Goal: Transaction & Acquisition: Purchase product/service

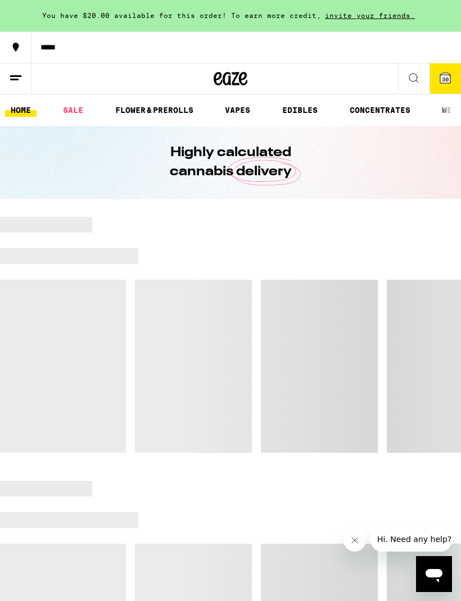
click at [23, 81] on button at bounding box center [15, 78] width 31 height 31
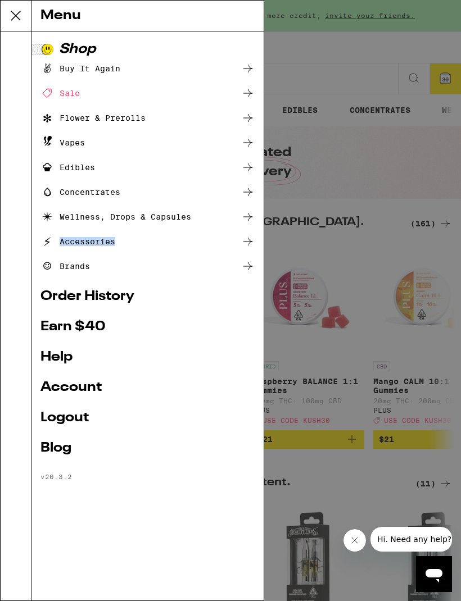
click at [73, 389] on link "Account" at bounding box center [147, 387] width 214 height 13
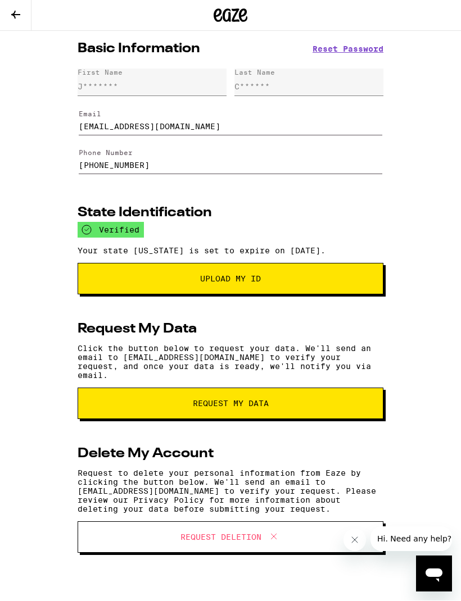
click at [18, 17] on icon at bounding box center [15, 14] width 13 height 13
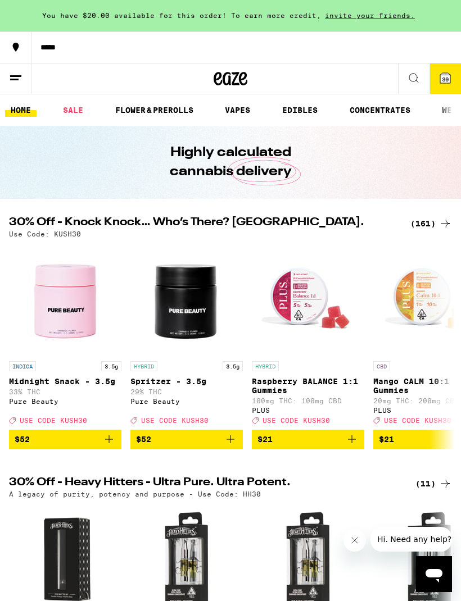
click at [13, 80] on icon at bounding box center [15, 77] width 13 height 13
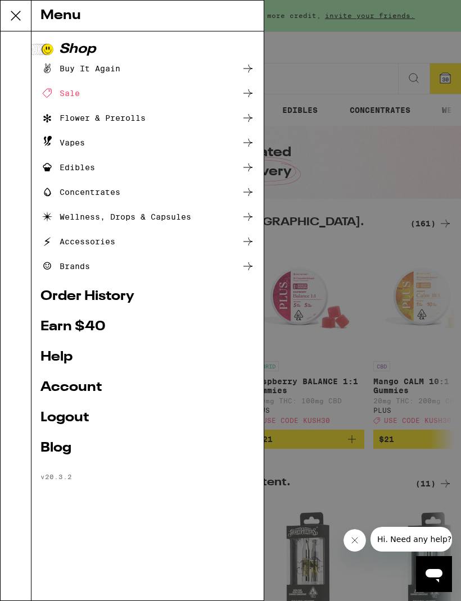
click at [351, 239] on div "Menu Shop Buy It Again Sale Flower & Prerolls Vapes Edibles Concentrates Wellne…" at bounding box center [230, 300] width 461 height 601
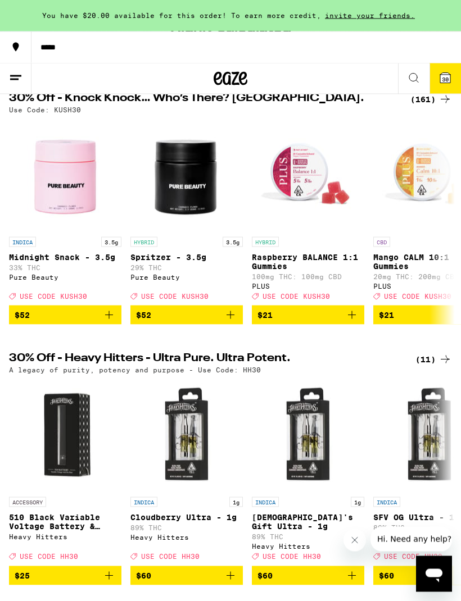
scroll to position [120, 0]
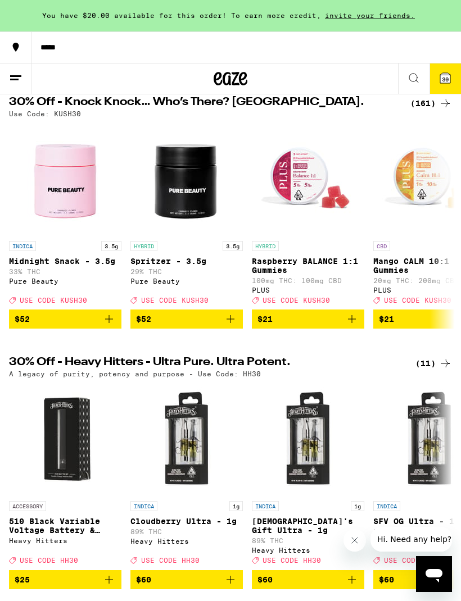
click at [433, 83] on button "30" at bounding box center [444, 78] width 31 height 30
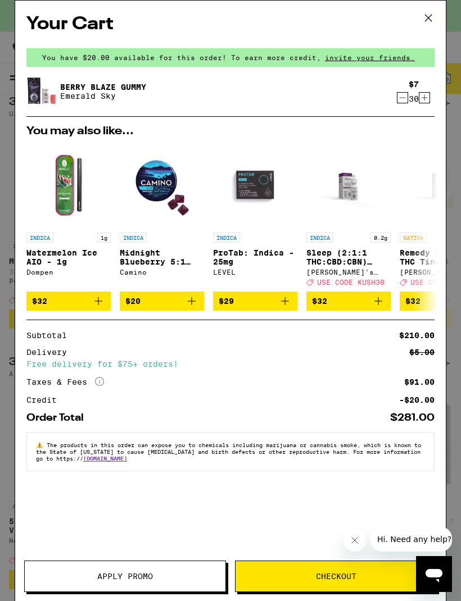
click at [393, 103] on div "$7 30" at bounding box center [413, 92] width 42 height 24
click at [392, 103] on div "$7 30" at bounding box center [413, 92] width 42 height 24
click at [389, 96] on div "Berry Blaze Gummy Emerald Sky" at bounding box center [208, 91] width 365 height 31
click at [397, 99] on icon "Decrement" at bounding box center [402, 97] width 10 height 13
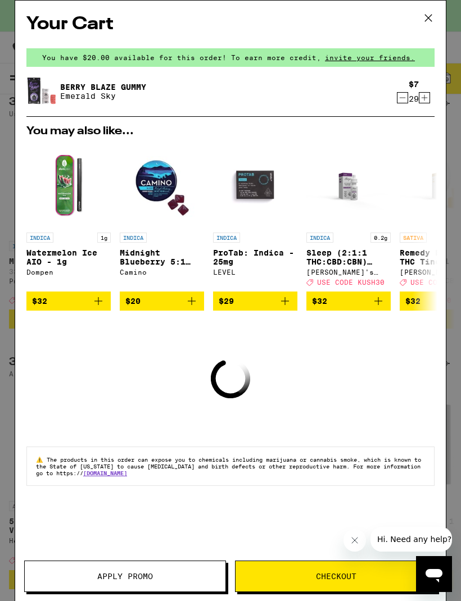
click at [397, 99] on button "Decrement" at bounding box center [402, 97] width 11 height 11
click at [402, 97] on icon "Decrement" at bounding box center [402, 97] width 10 height 13
click at [397, 94] on icon "Decrement" at bounding box center [402, 97] width 10 height 13
click at [397, 94] on button "Decrement" at bounding box center [402, 97] width 11 height 11
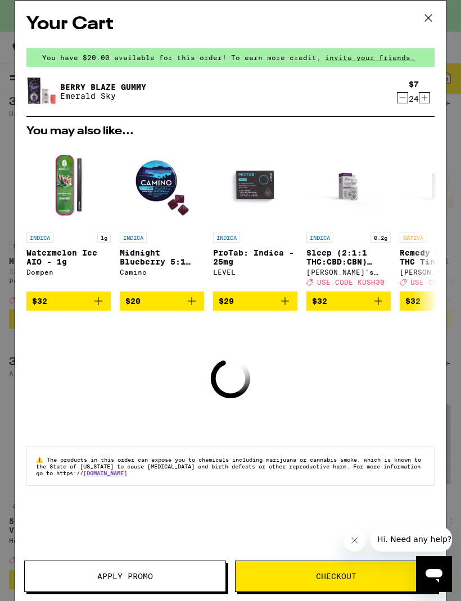
click at [402, 97] on icon "Decrement" at bounding box center [402, 97] width 10 height 13
click at [401, 94] on icon "Decrement" at bounding box center [402, 97] width 10 height 13
click at [399, 92] on div "$7 21" at bounding box center [413, 92] width 42 height 24
click at [399, 101] on icon "Decrement" at bounding box center [402, 97] width 10 height 13
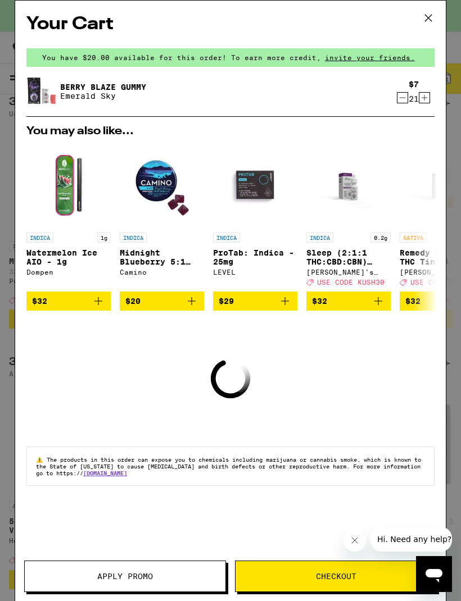
click at [399, 100] on icon "Decrement" at bounding box center [402, 97] width 10 height 13
click at [400, 91] on div "$7 19" at bounding box center [413, 92] width 42 height 24
click at [404, 94] on icon "Decrement" at bounding box center [402, 97] width 10 height 13
click at [402, 92] on div "$7 18" at bounding box center [413, 92] width 42 height 24
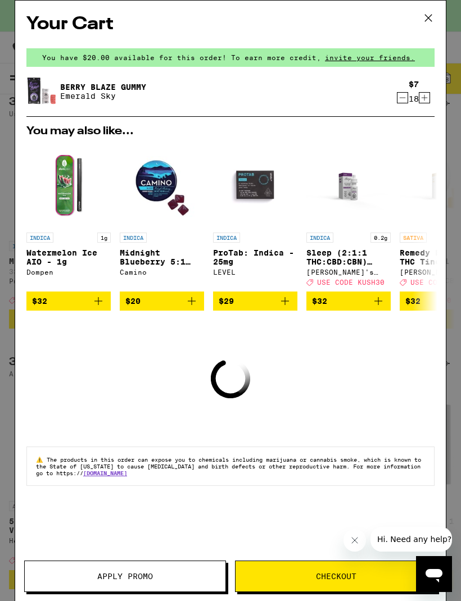
click at [397, 97] on icon "Decrement" at bounding box center [402, 97] width 10 height 13
click at [397, 102] on button "Decrement" at bounding box center [402, 97] width 11 height 11
click at [394, 99] on div "$7 16" at bounding box center [413, 92] width 42 height 24
click at [400, 98] on icon "Decrement" at bounding box center [402, 98] width 6 height 0
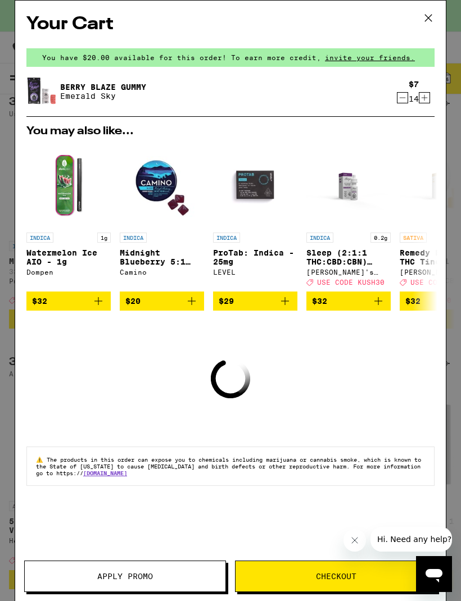
click at [399, 99] on icon "Decrement" at bounding box center [402, 97] width 10 height 13
click at [398, 98] on icon "Decrement" at bounding box center [402, 97] width 10 height 13
click at [399, 97] on icon "Decrement" at bounding box center [402, 97] width 10 height 13
click at [398, 97] on icon "Decrement" at bounding box center [402, 97] width 10 height 13
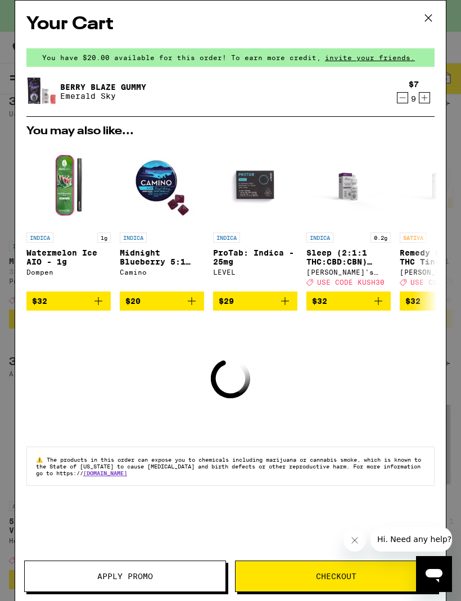
click at [402, 98] on icon "Decrement" at bounding box center [402, 97] width 10 height 13
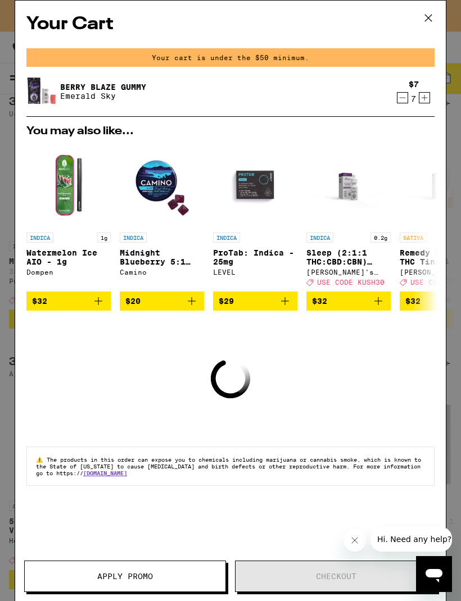
click at [393, 101] on div "$7 7" at bounding box center [413, 92] width 42 height 24
click at [394, 97] on div "$7 7" at bounding box center [413, 92] width 42 height 24
click at [394, 103] on div "$7 7" at bounding box center [413, 92] width 42 height 24
click at [396, 106] on div "Berry Blaze Gummy Emerald Sky $7 7" at bounding box center [230, 91] width 408 height 31
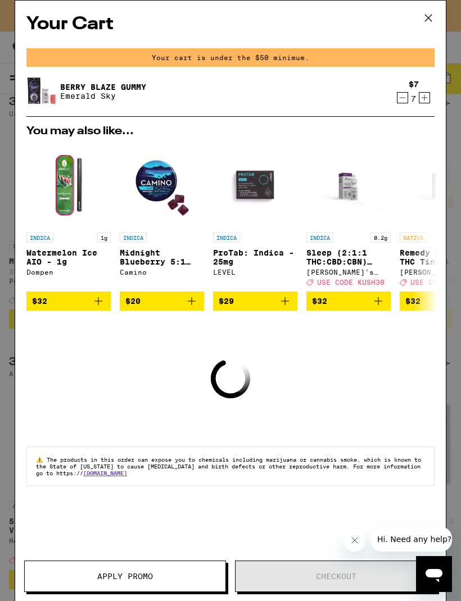
click at [407, 102] on button "Decrement" at bounding box center [402, 97] width 11 height 11
click at [409, 103] on div "6" at bounding box center [413, 98] width 10 height 9
click at [402, 104] on icon "Decrement" at bounding box center [402, 97] width 10 height 13
click at [394, 101] on div "$7 4" at bounding box center [413, 92] width 42 height 24
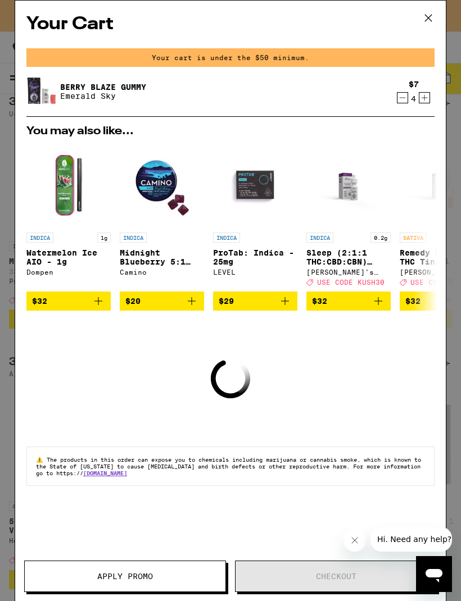
click at [403, 104] on icon "Decrement" at bounding box center [402, 97] width 10 height 13
click at [400, 104] on icon "Decrement" at bounding box center [402, 97] width 10 height 13
click at [394, 103] on div "$7 2" at bounding box center [413, 92] width 42 height 24
click at [398, 102] on icon "Decrement" at bounding box center [402, 97] width 10 height 13
click at [398, 101] on icon "Decrement" at bounding box center [402, 97] width 10 height 13
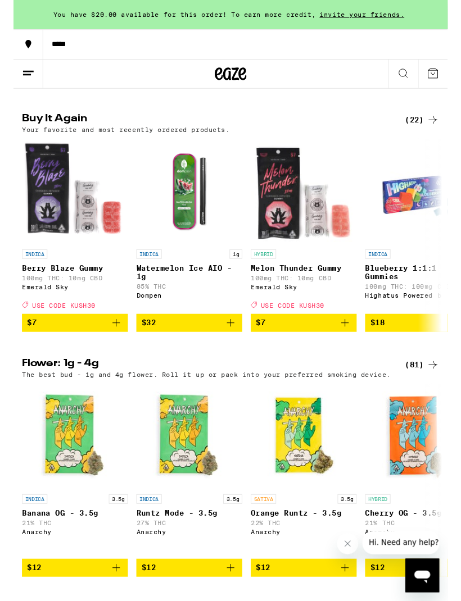
scroll to position [876, 0]
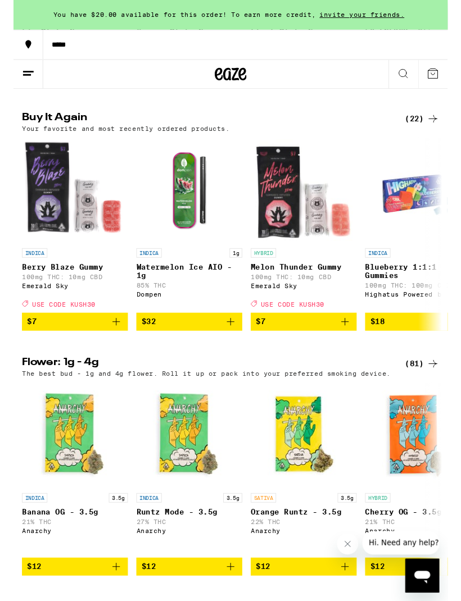
click at [55, 258] on img "Open page for Berry Blaze Gummy from Emerald Sky" at bounding box center [65, 201] width 112 height 112
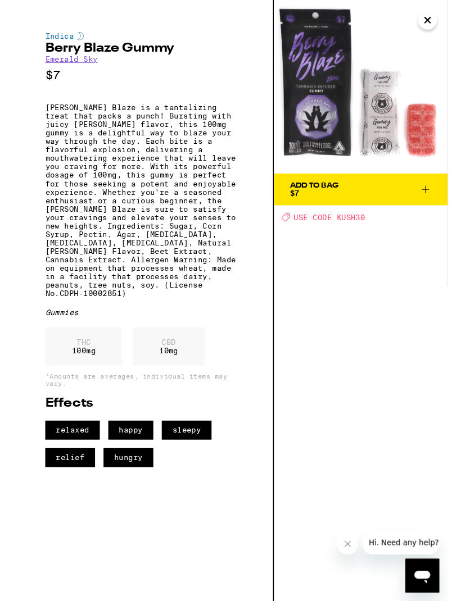
click at [432, 198] on icon at bounding box center [436, 200] width 13 height 13
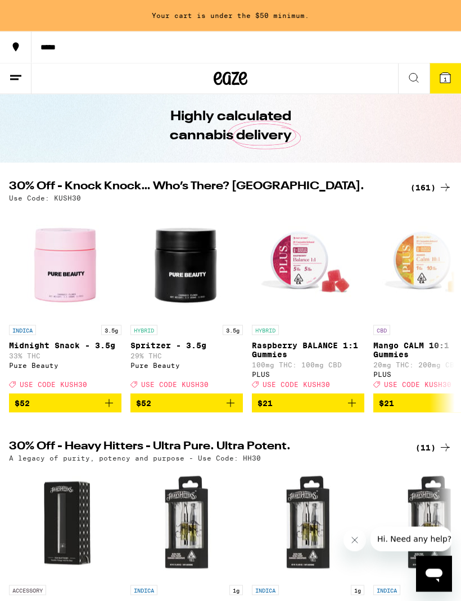
scroll to position [12, 0]
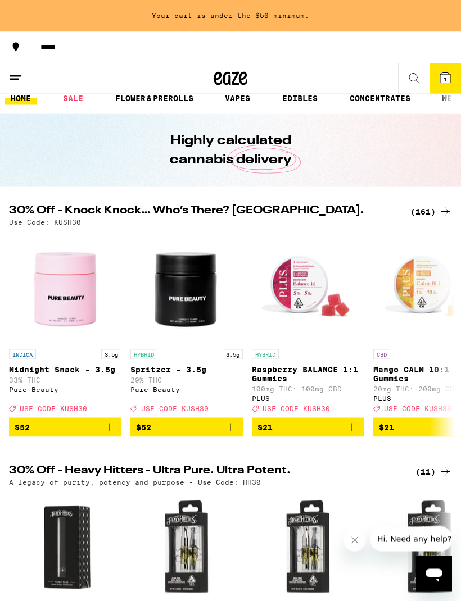
click at [447, 79] on span "1" at bounding box center [444, 79] width 3 height 7
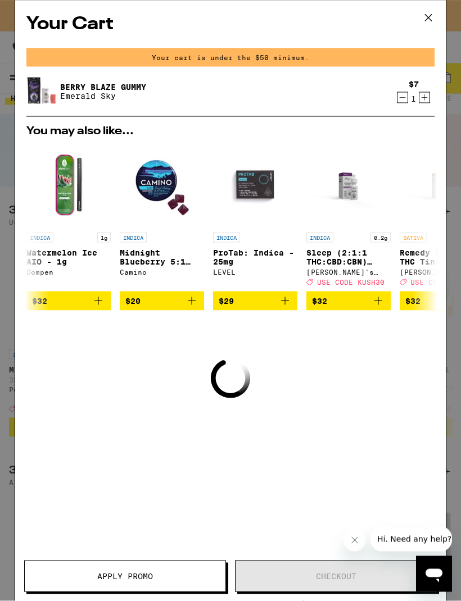
scroll to position [12, 0]
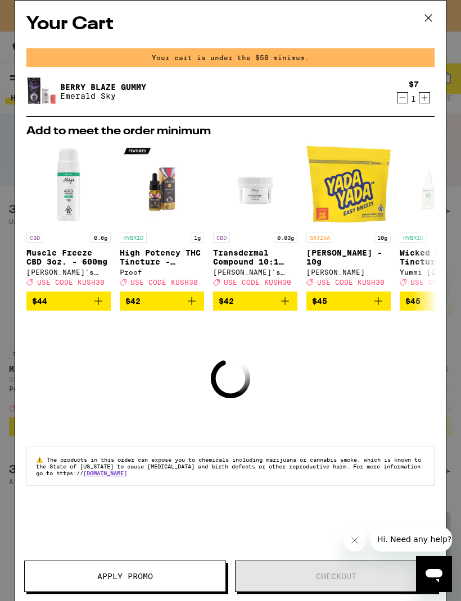
click at [429, 102] on button "Increment" at bounding box center [423, 97] width 11 height 11
click at [424, 104] on icon "Increment" at bounding box center [424, 97] width 10 height 13
click at [427, 99] on icon "Increment" at bounding box center [424, 97] width 10 height 13
click at [421, 104] on icon "Increment" at bounding box center [424, 97] width 10 height 13
click at [427, 104] on icon "Increment" at bounding box center [424, 97] width 10 height 13
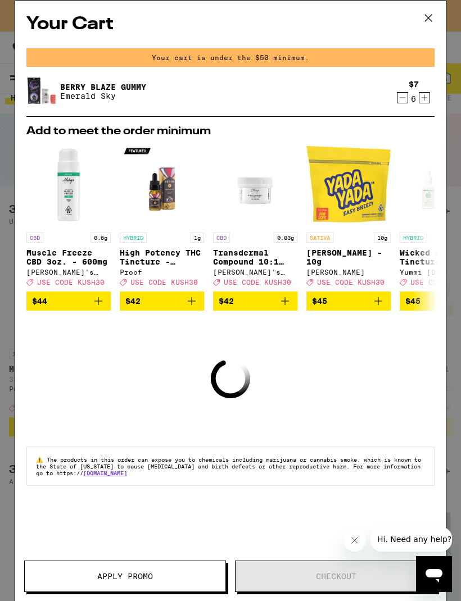
click at [433, 90] on div "$7 6" at bounding box center [413, 92] width 42 height 24
click at [427, 104] on icon "Increment" at bounding box center [424, 97] width 10 height 13
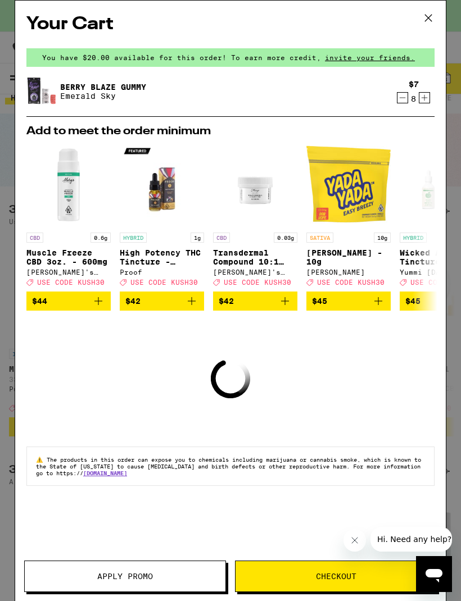
click at [426, 98] on icon "Increment" at bounding box center [424, 97] width 10 height 13
click at [429, 104] on icon "Increment" at bounding box center [424, 97] width 10 height 13
click at [430, 106] on div "Berry Blaze Gummy Emerald Sky $7 11" at bounding box center [230, 91] width 408 height 31
click at [426, 102] on icon "Increment" at bounding box center [424, 97] width 10 height 13
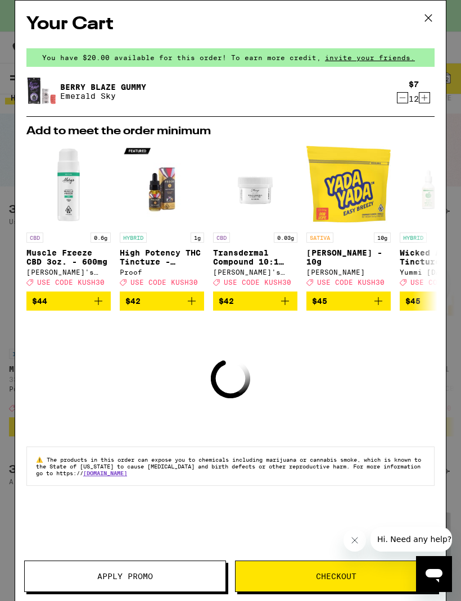
click at [425, 101] on icon "Increment" at bounding box center [424, 97] width 10 height 13
click at [425, 99] on icon "Increment" at bounding box center [424, 97] width 10 height 13
click at [425, 98] on icon "Increment" at bounding box center [424, 97] width 10 height 13
click at [426, 99] on icon "Increment" at bounding box center [424, 97] width 10 height 13
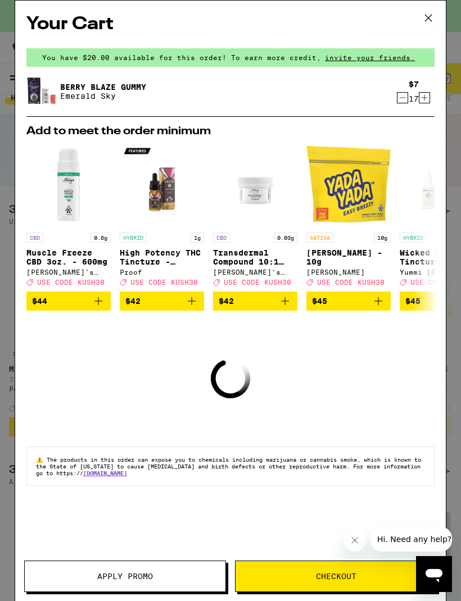
click at [427, 99] on icon "Increment" at bounding box center [424, 97] width 10 height 13
click at [431, 95] on div "$7 18" at bounding box center [413, 92] width 42 height 24
click at [430, 94] on div "$7 18" at bounding box center [413, 92] width 42 height 24
click at [420, 100] on icon "Increment" at bounding box center [424, 97] width 10 height 13
click at [419, 100] on icon "Increment" at bounding box center [424, 97] width 10 height 13
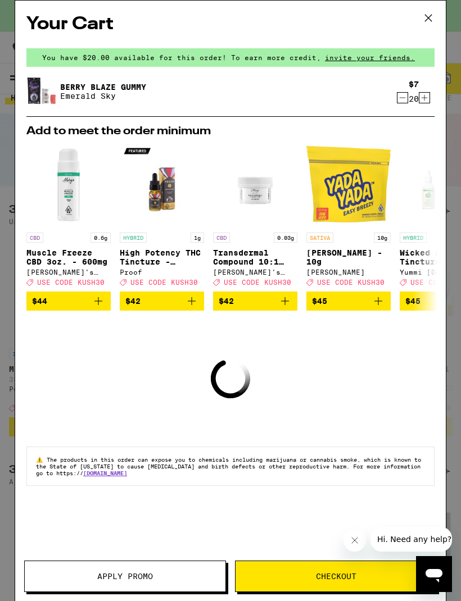
click at [419, 102] on icon "Increment" at bounding box center [424, 97] width 10 height 13
click at [420, 102] on icon "Increment" at bounding box center [424, 97] width 10 height 13
click at [422, 102] on icon "Increment" at bounding box center [424, 97] width 10 height 13
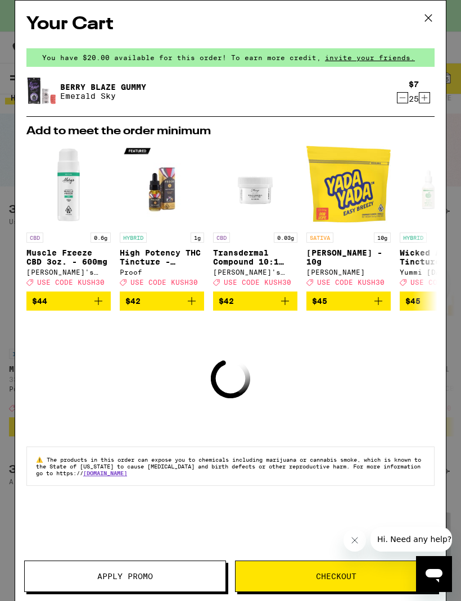
click at [422, 102] on icon "Increment" at bounding box center [424, 97] width 10 height 13
click at [421, 104] on icon "Increment" at bounding box center [424, 97] width 10 height 13
click at [422, 103] on icon "Increment" at bounding box center [424, 97] width 10 height 13
click at [423, 97] on icon "Increment" at bounding box center [424, 97] width 10 height 13
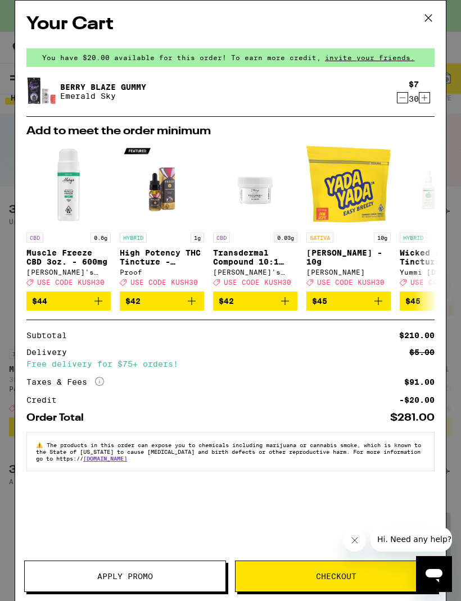
click at [427, 93] on icon "Increment" at bounding box center [424, 97] width 10 height 13
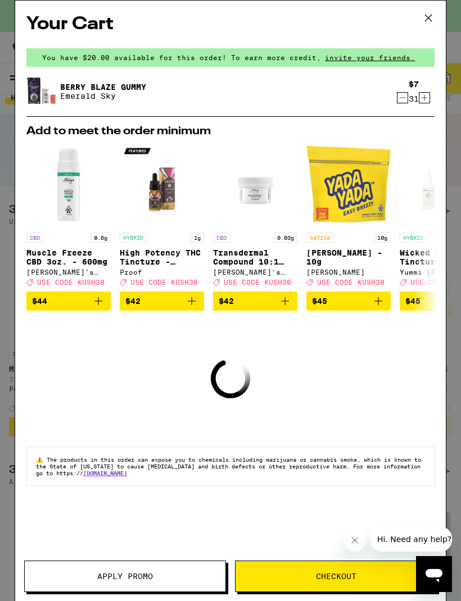
click at [431, 97] on div "$7 31" at bounding box center [413, 92] width 42 height 24
click at [428, 95] on icon "Increment" at bounding box center [424, 97] width 10 height 13
click at [425, 97] on icon "Increment" at bounding box center [424, 97] width 10 height 13
click at [422, 98] on icon "Increment" at bounding box center [424, 97] width 10 height 13
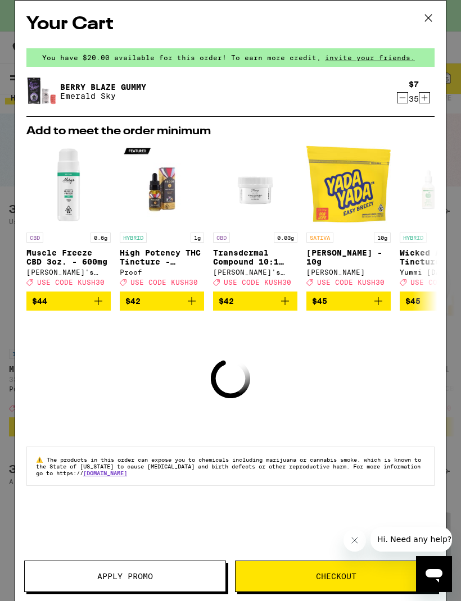
click at [426, 97] on icon "Increment" at bounding box center [424, 97] width 10 height 13
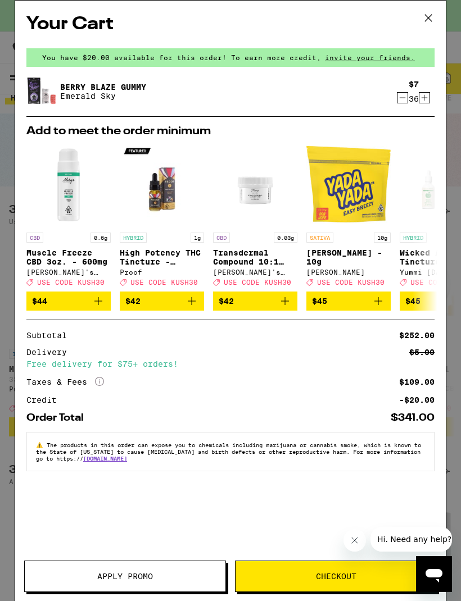
click at [125, 580] on span "Apply Promo" at bounding box center [125, 576] width 56 height 8
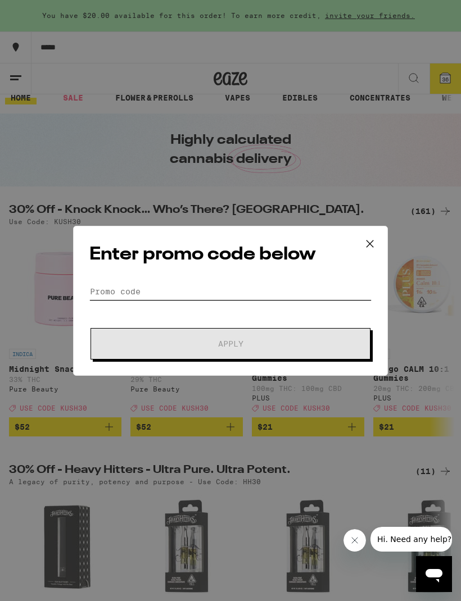
click at [259, 291] on input "Promo Code" at bounding box center [230, 291] width 282 height 17
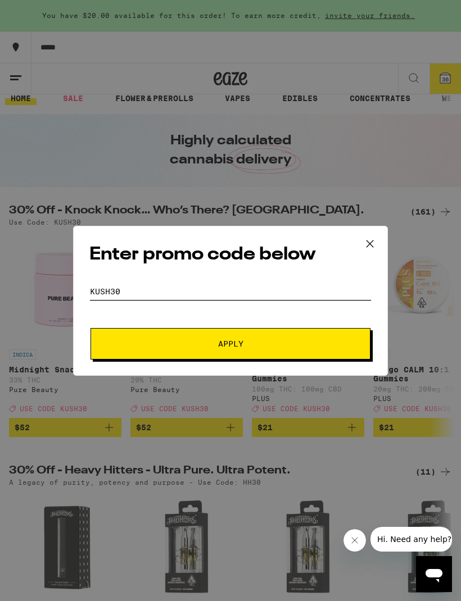
type input "Kush30"
click at [416, 179] on div "Enter promo code below Promo Code Kush30 Apply" at bounding box center [230, 300] width 461 height 601
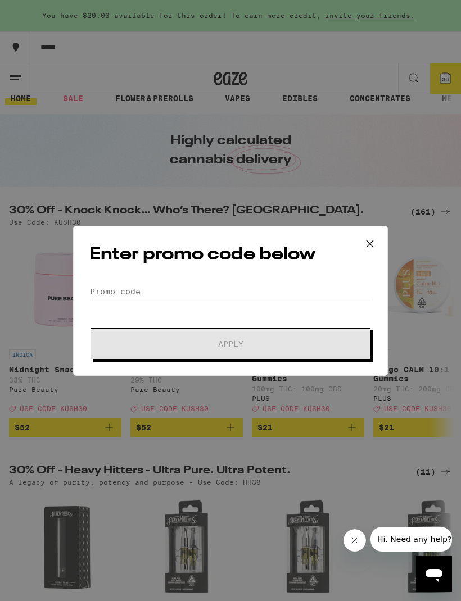
scroll to position [12, 0]
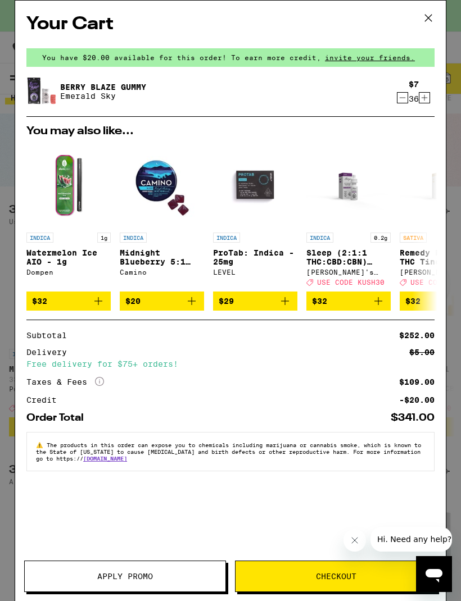
click at [149, 575] on span "Apply Promo" at bounding box center [125, 576] width 56 height 8
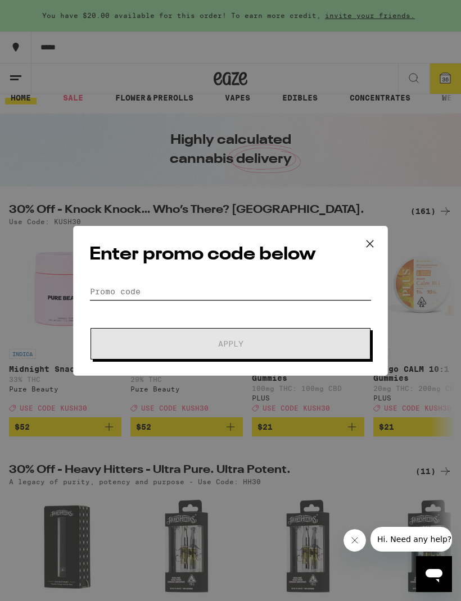
click at [224, 289] on input "Promo Code" at bounding box center [230, 291] width 282 height 17
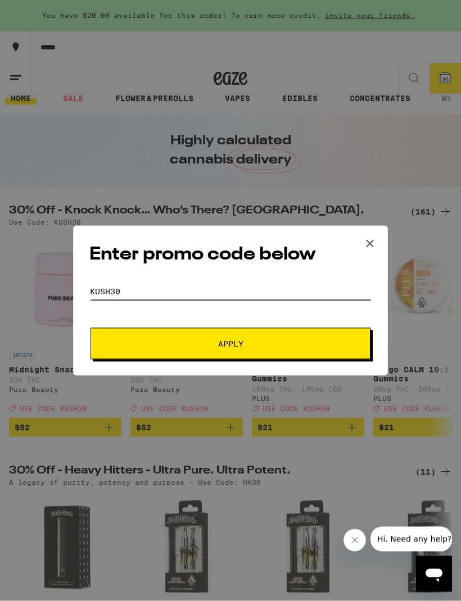
type input "Kush30"
click at [271, 345] on span "Apply" at bounding box center [230, 344] width 202 height 8
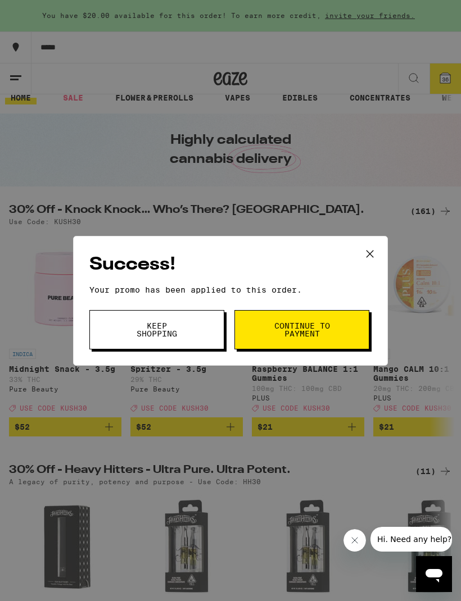
scroll to position [0, 0]
click at [183, 329] on span "Keep Shopping" at bounding box center [156, 330] width 57 height 16
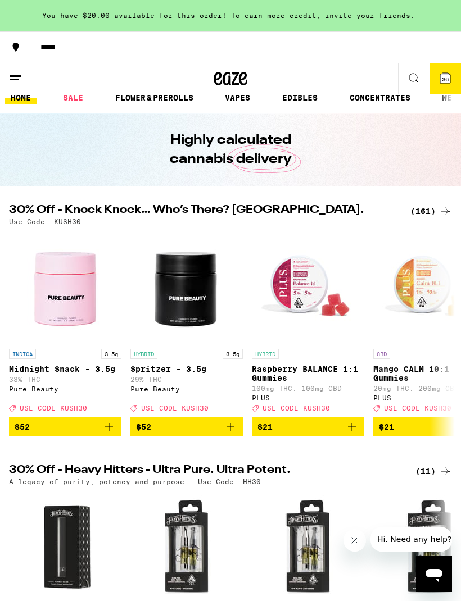
click at [448, 78] on span "36" at bounding box center [445, 79] width 7 height 7
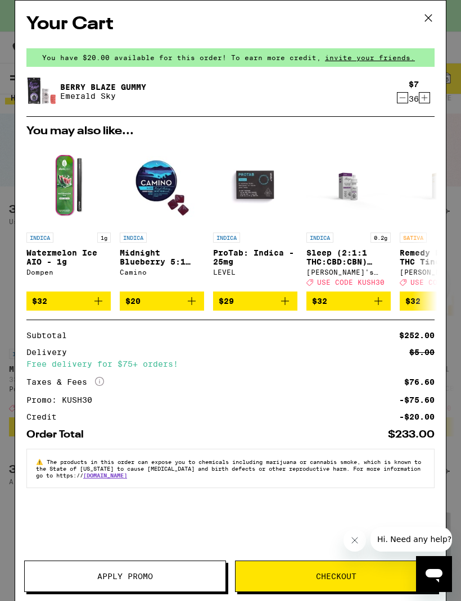
click at [427, 102] on icon "Increment" at bounding box center [424, 97] width 10 height 13
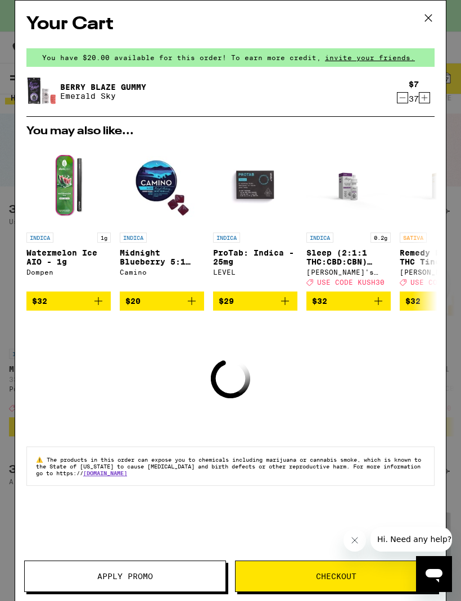
click at [426, 100] on icon "Increment" at bounding box center [424, 98] width 6 height 6
click at [426, 97] on icon "Increment" at bounding box center [424, 97] width 10 height 13
click at [429, 97] on icon "Increment" at bounding box center [424, 97] width 10 height 13
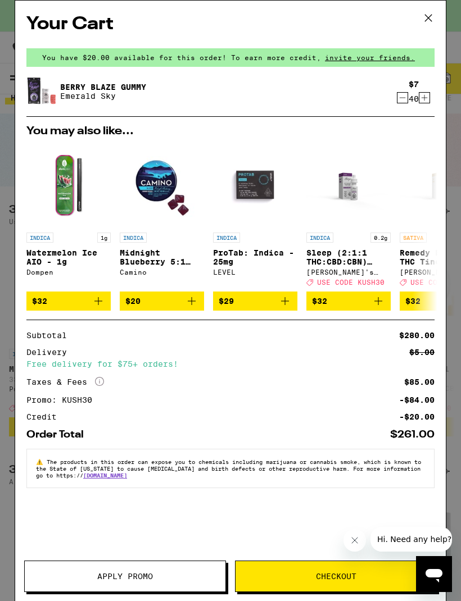
click at [425, 102] on icon "Increment" at bounding box center [424, 97] width 10 height 13
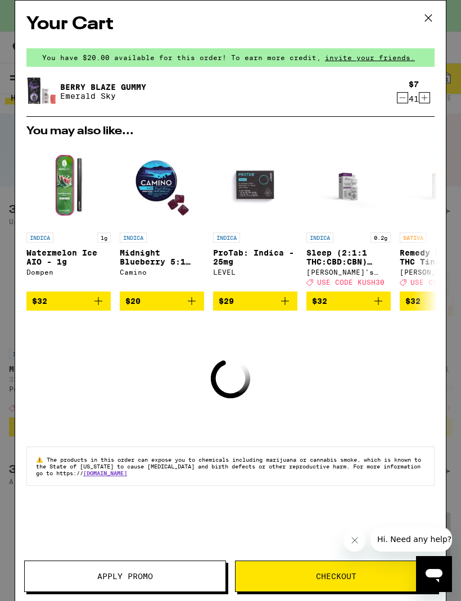
click at [416, 103] on div "41" at bounding box center [413, 98] width 10 height 9
click at [425, 103] on icon "Increment" at bounding box center [424, 97] width 10 height 13
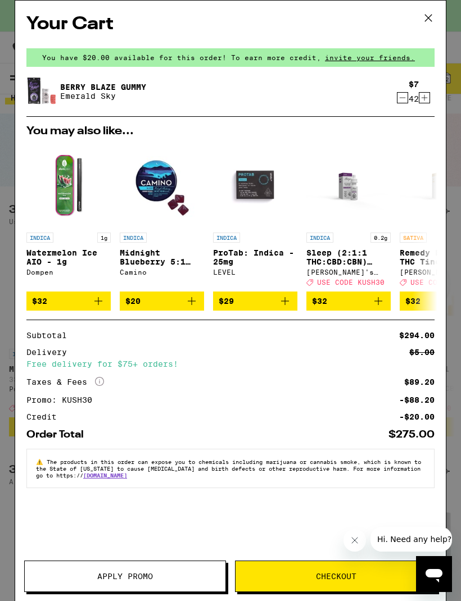
click at [424, 104] on icon "Increment" at bounding box center [424, 97] width 10 height 13
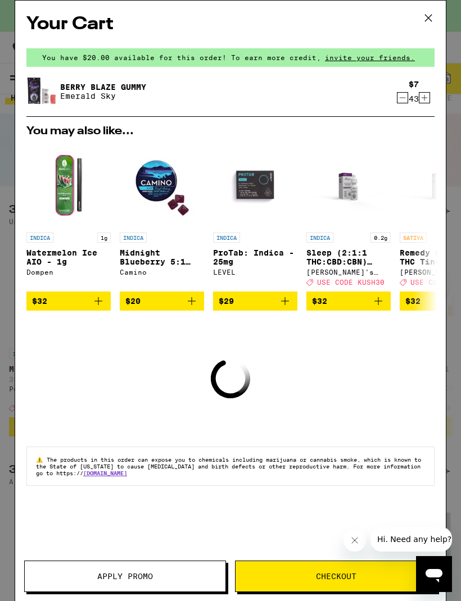
click at [425, 101] on icon "Increment" at bounding box center [424, 97] width 10 height 13
click at [425, 102] on icon "Increment" at bounding box center [424, 97] width 10 height 13
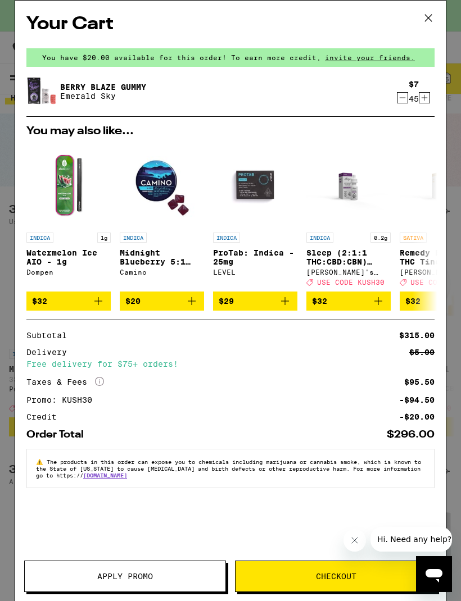
click at [425, 100] on icon "Increment" at bounding box center [424, 98] width 6 height 6
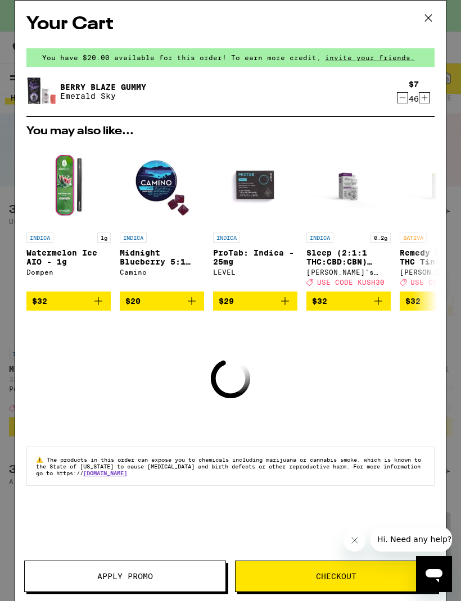
click at [425, 103] on icon "Increment" at bounding box center [424, 97] width 10 height 13
click at [424, 101] on icon "Increment" at bounding box center [424, 98] width 6 height 6
click at [423, 104] on icon "Increment" at bounding box center [424, 97] width 10 height 13
click at [422, 104] on icon "Increment" at bounding box center [424, 97] width 10 height 13
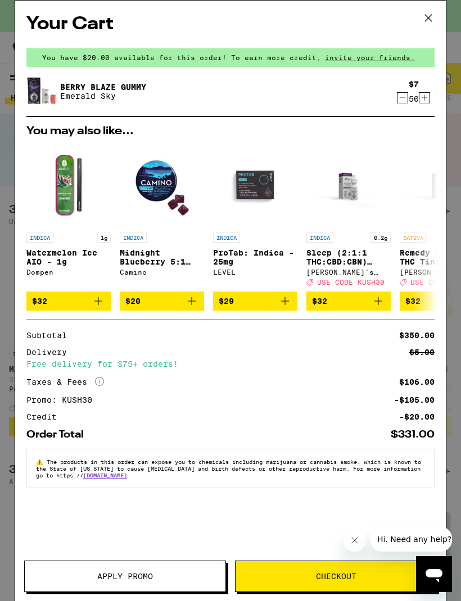
click at [421, 103] on icon "Increment" at bounding box center [424, 97] width 10 height 13
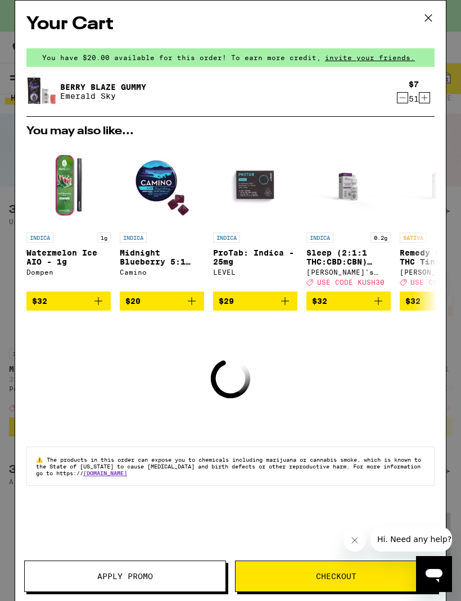
click at [420, 102] on icon "Increment" at bounding box center [424, 97] width 10 height 13
click at [422, 97] on icon "Increment" at bounding box center [424, 97] width 10 height 13
click at [425, 98] on icon "Increment" at bounding box center [424, 97] width 10 height 13
click at [426, 98] on icon "Increment" at bounding box center [424, 97] width 10 height 13
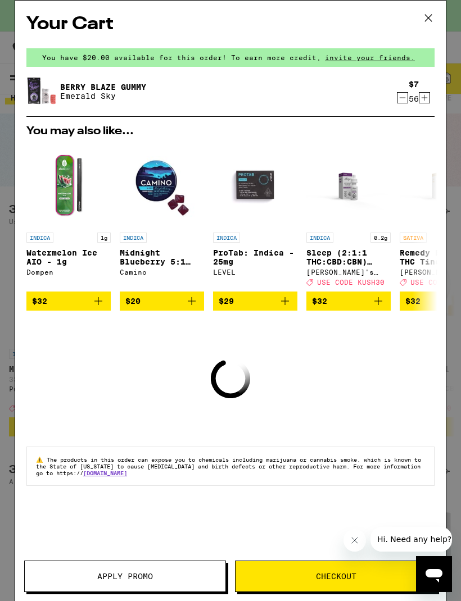
click at [426, 100] on icon "Increment" at bounding box center [424, 98] width 6 height 6
click at [426, 98] on icon "Increment" at bounding box center [424, 97] width 10 height 13
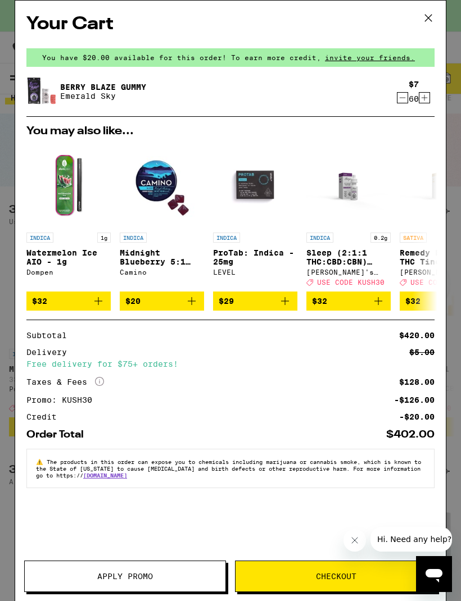
click at [335, 575] on span "Checkout" at bounding box center [336, 576] width 40 height 8
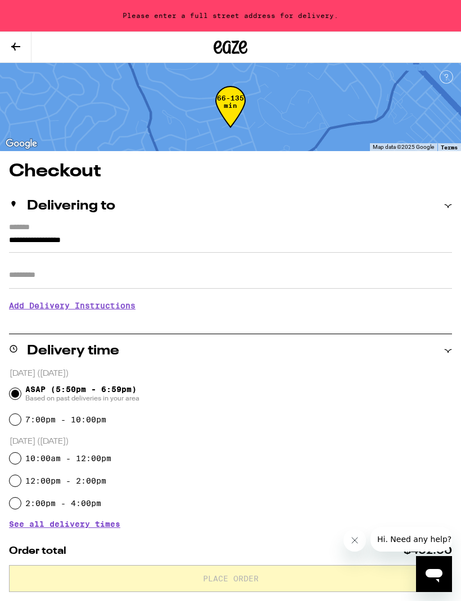
click at [31, 271] on input "Apt/Suite" at bounding box center [230, 275] width 443 height 27
click at [278, 21] on div "Please enter a full street address for delivery." at bounding box center [230, 15] width 461 height 31
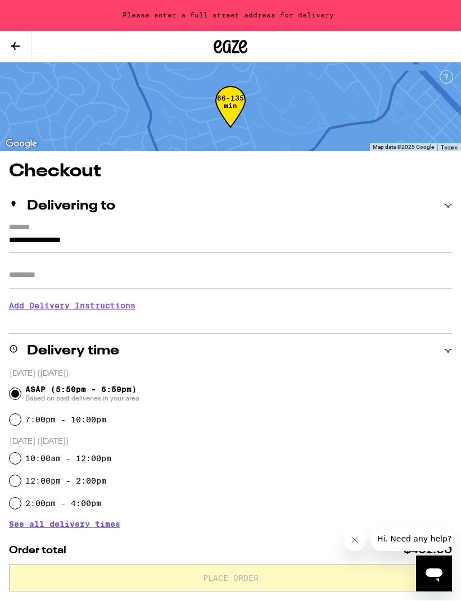
click at [283, 14] on div "Please enter a full street address for delivery." at bounding box center [230, 15] width 461 height 31
click at [30, 235] on input "**********" at bounding box center [230, 243] width 443 height 19
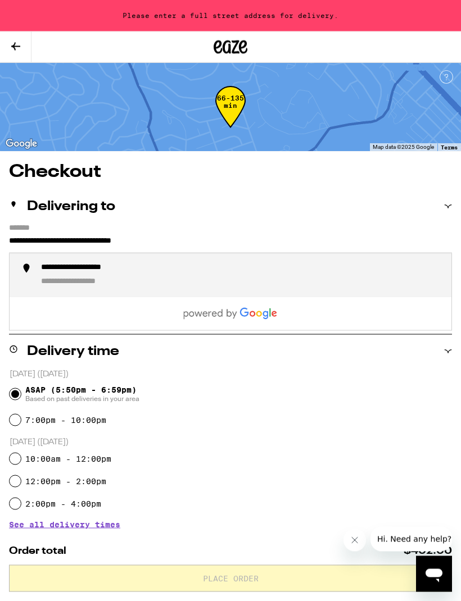
click at [99, 274] on div "**********" at bounding box center [94, 268] width 107 height 11
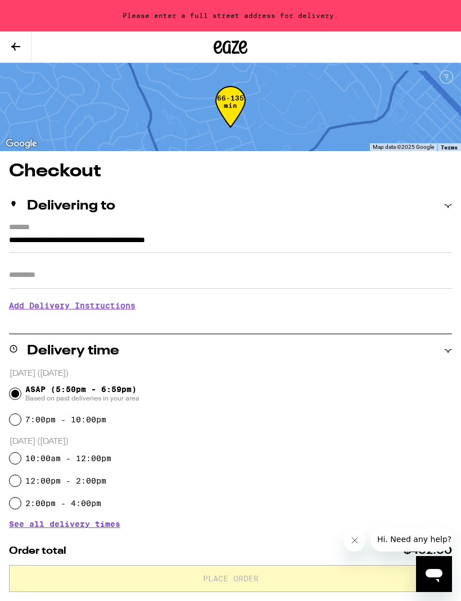
type input "**********"
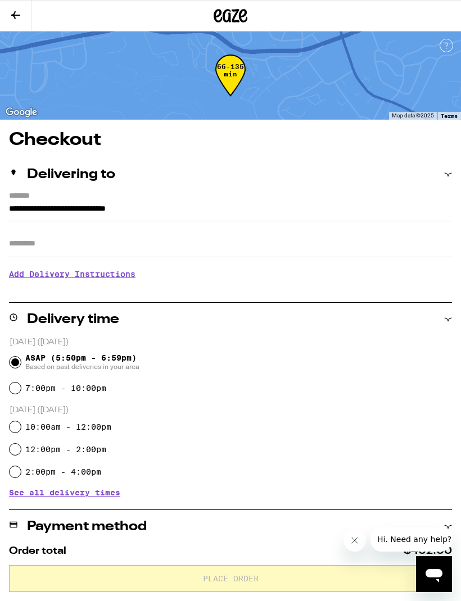
click at [46, 236] on input "Apt/Suite" at bounding box center [230, 243] width 443 height 27
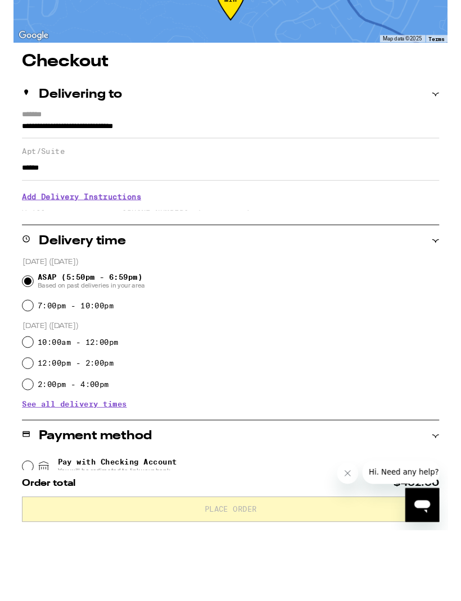
type input "******"
click at [97, 271] on h3 "Add Delivery Instructions" at bounding box center [230, 284] width 443 height 26
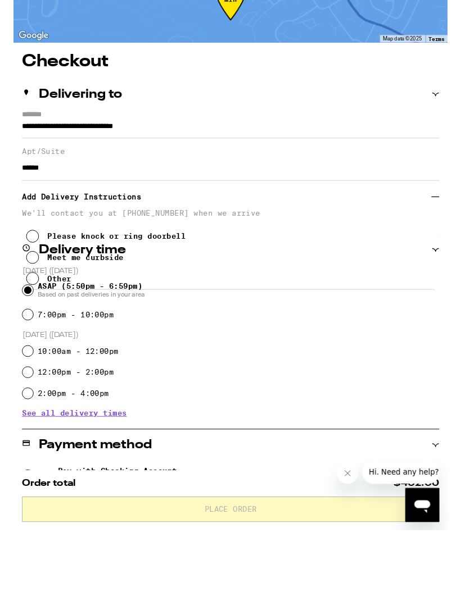
scroll to position [75, 0]
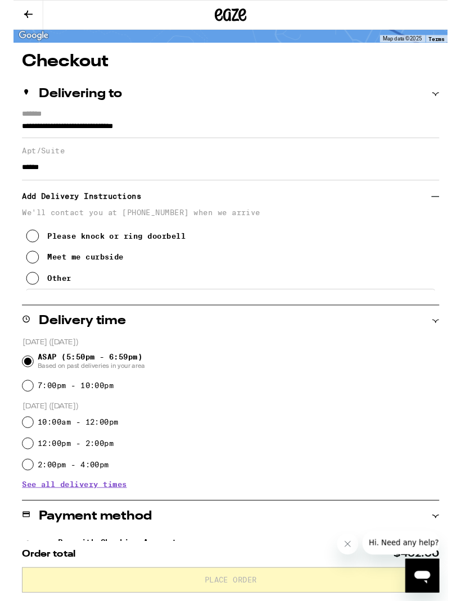
click at [22, 257] on icon at bounding box center [19, 250] width 13 height 13
click at [18, 302] on icon at bounding box center [19, 295] width 13 height 13
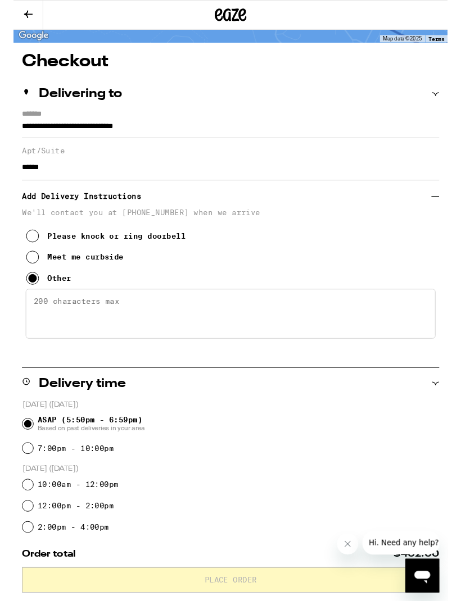
click at [63, 330] on textarea "Enter any other delivery instructions you want driver to know" at bounding box center [230, 333] width 435 height 53
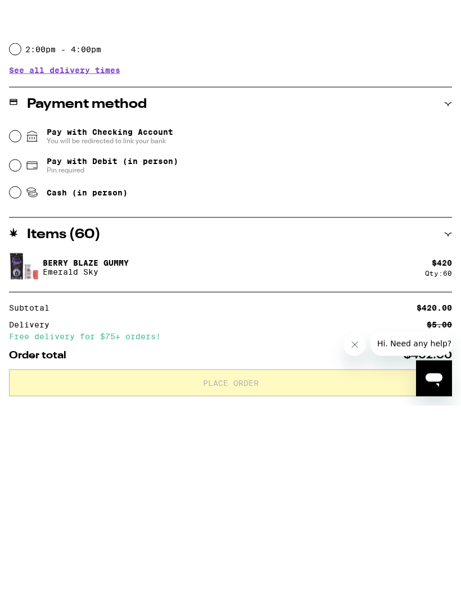
type textarea "You can take the elevator to the 3rd floor, we’re #32. Please KNOCK (bell broke…"
click at [95, 297] on span "Cash (in person)" at bounding box center [87, 301] width 81 height 9
click at [21, 296] on input "Cash (in person)" at bounding box center [15, 301] width 11 height 11
radio input "true"
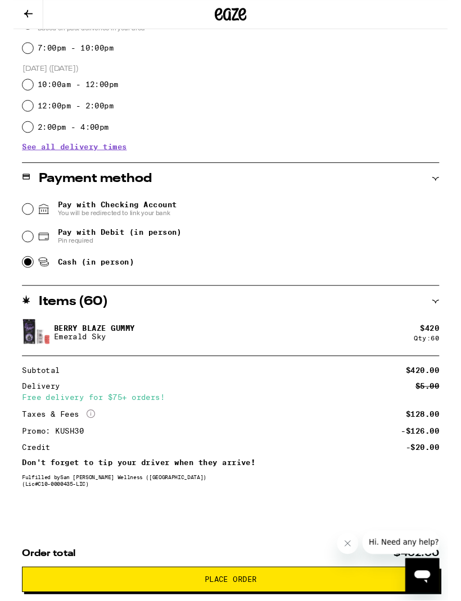
scroll to position [506, 0]
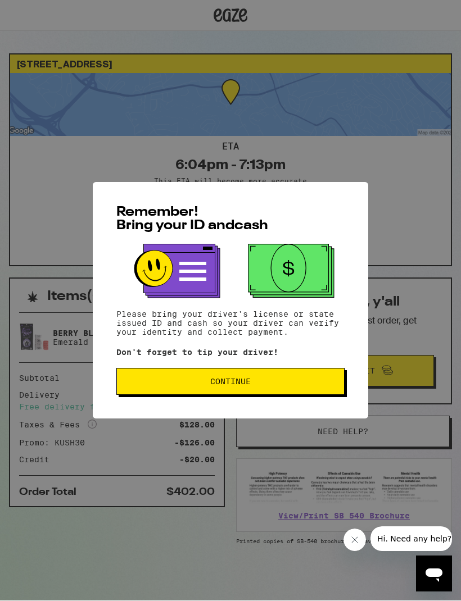
scroll to position [1, 0]
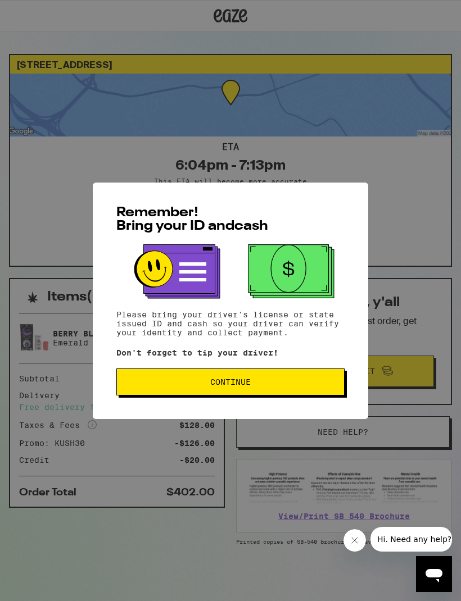
click at [305, 386] on span "Continue" at bounding box center [230, 382] width 209 height 8
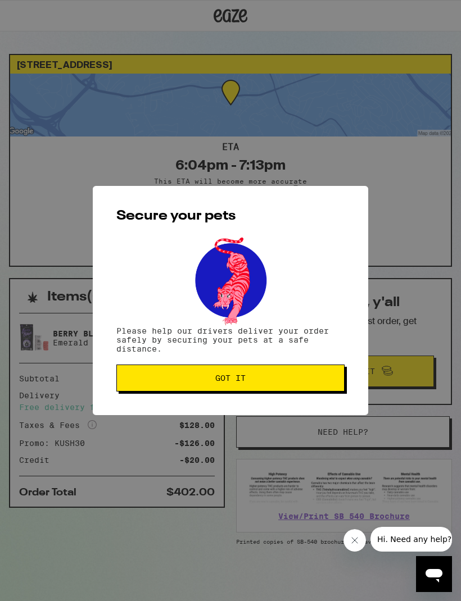
click at [302, 380] on span "Got it" at bounding box center [230, 378] width 209 height 8
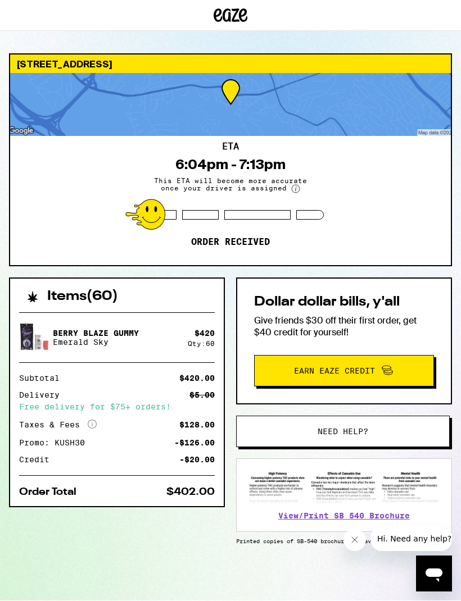
scroll to position [12, 0]
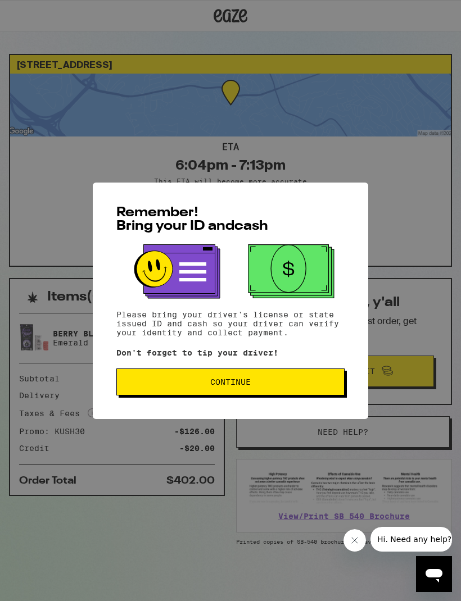
click at [311, 384] on span "Continue" at bounding box center [230, 382] width 209 height 8
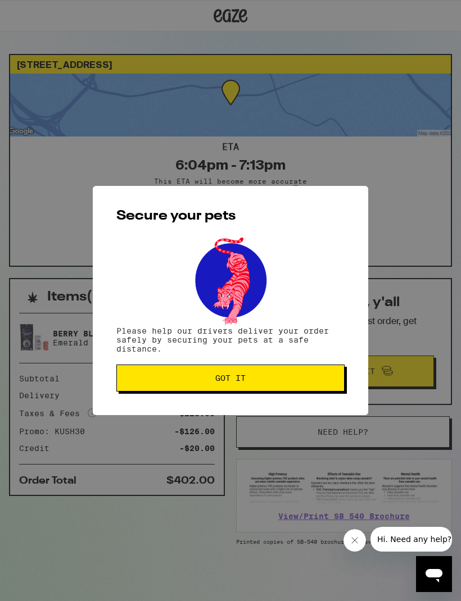
click at [301, 375] on button "Got it" at bounding box center [230, 378] width 228 height 27
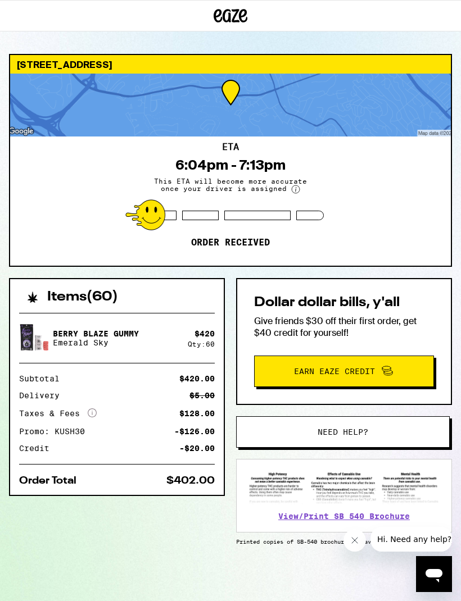
click at [229, 12] on icon at bounding box center [230, 16] width 34 height 20
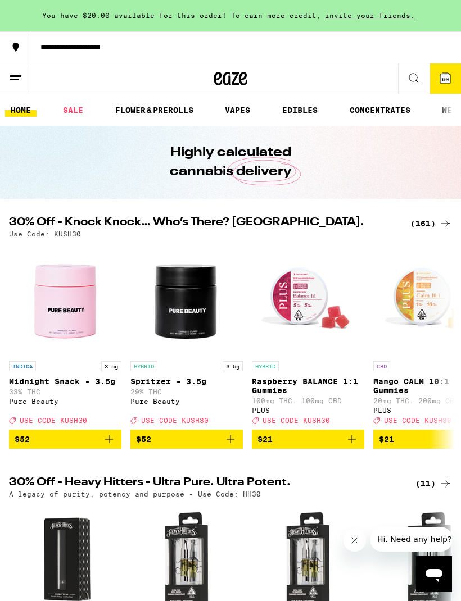
click at [17, 79] on line at bounding box center [14, 79] width 8 height 0
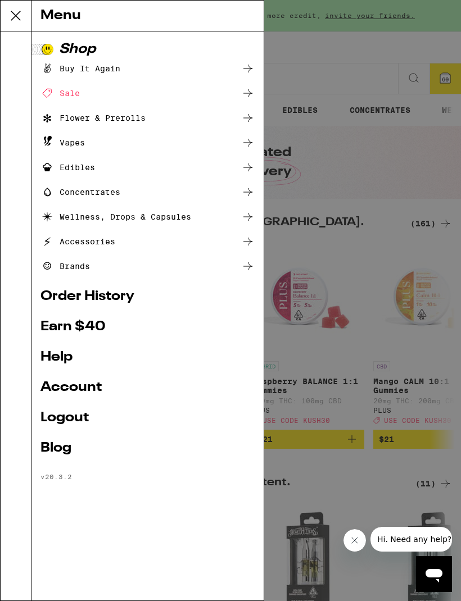
click at [40, 75] on div "Buy It Again" at bounding box center [80, 68] width 80 height 13
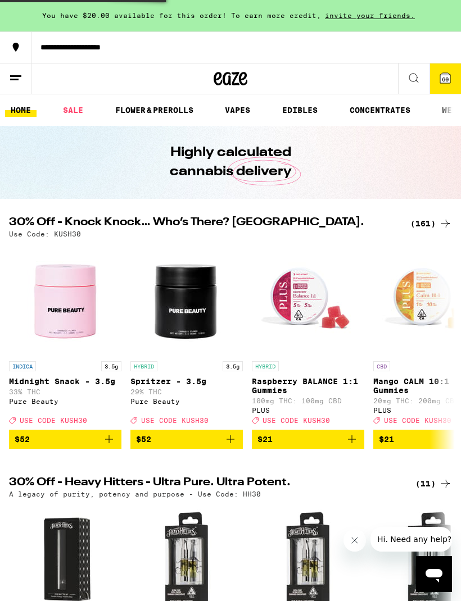
click at [15, 79] on line at bounding box center [14, 79] width 8 height 0
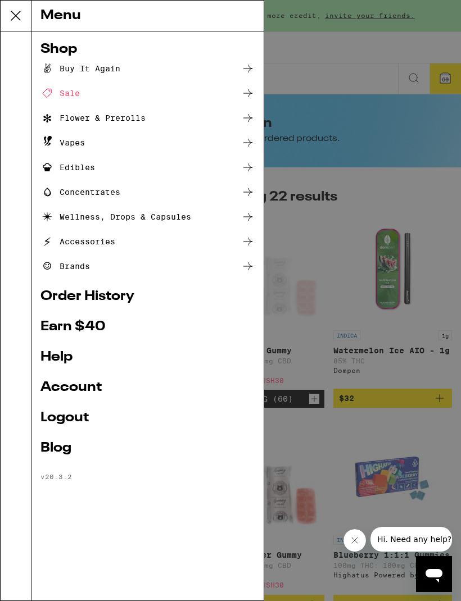
click at [48, 362] on link "Help" at bounding box center [147, 357] width 214 height 13
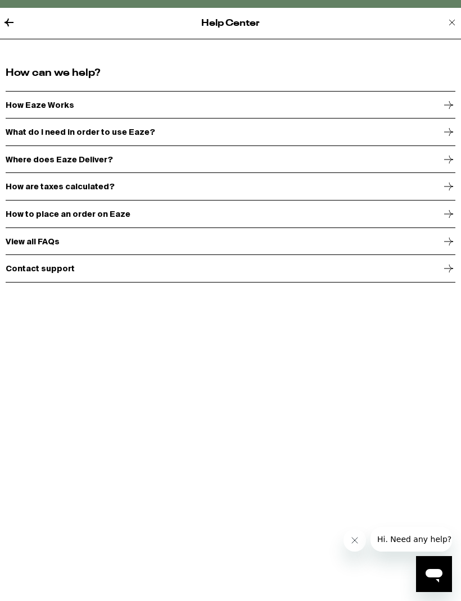
click at [445, 243] on icon at bounding box center [448, 242] width 9 height 8
